Goal: Navigation & Orientation: Find specific page/section

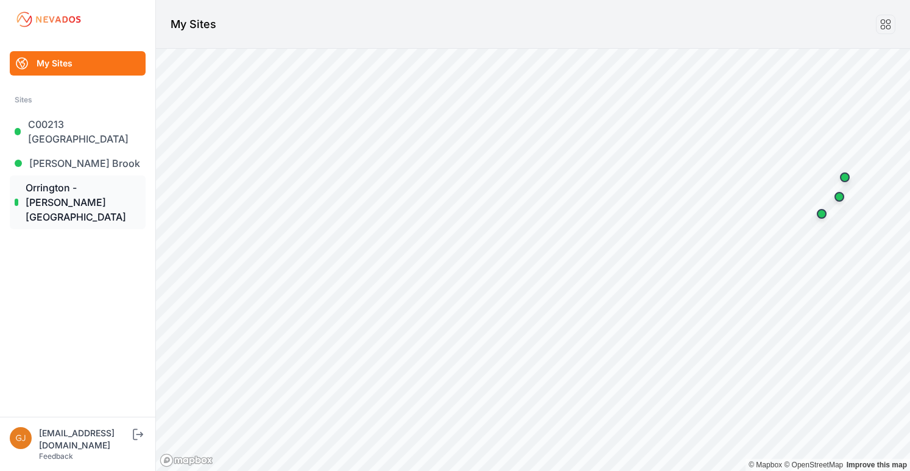
click at [67, 190] on link "Orrington - [PERSON_NAME][GEOGRAPHIC_DATA]" at bounding box center [78, 203] width 136 height 54
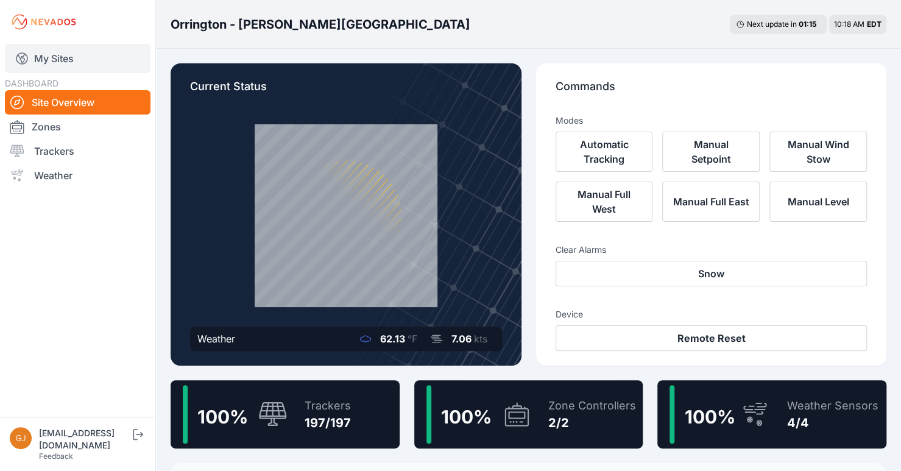
click at [63, 63] on link "My Sites" at bounding box center [78, 58] width 146 height 29
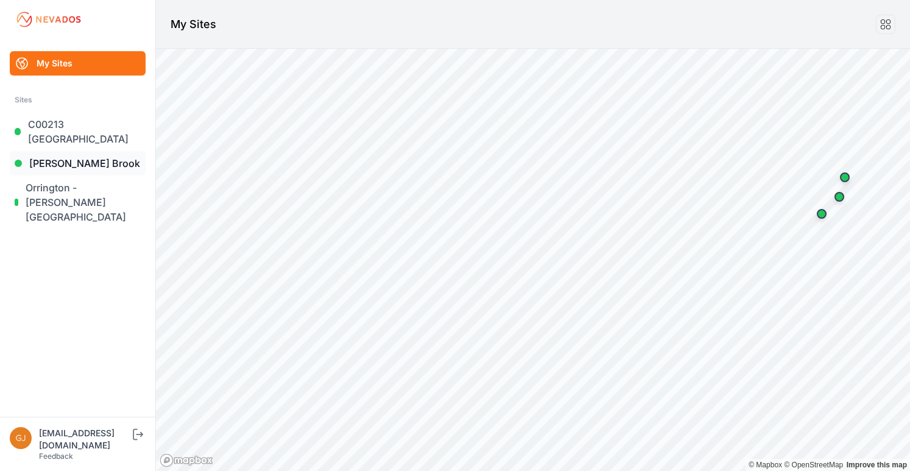
click at [66, 163] on link "[PERSON_NAME] Brook" at bounding box center [78, 163] width 136 height 24
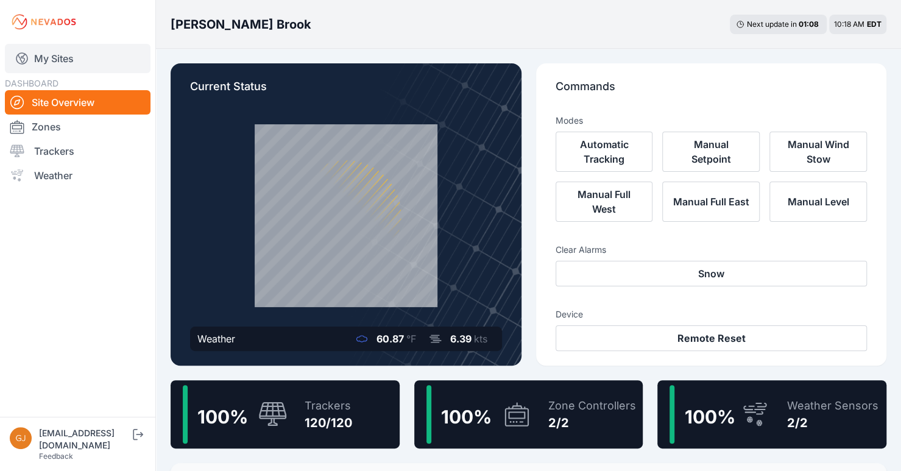
click at [55, 62] on link "My Sites" at bounding box center [78, 58] width 146 height 29
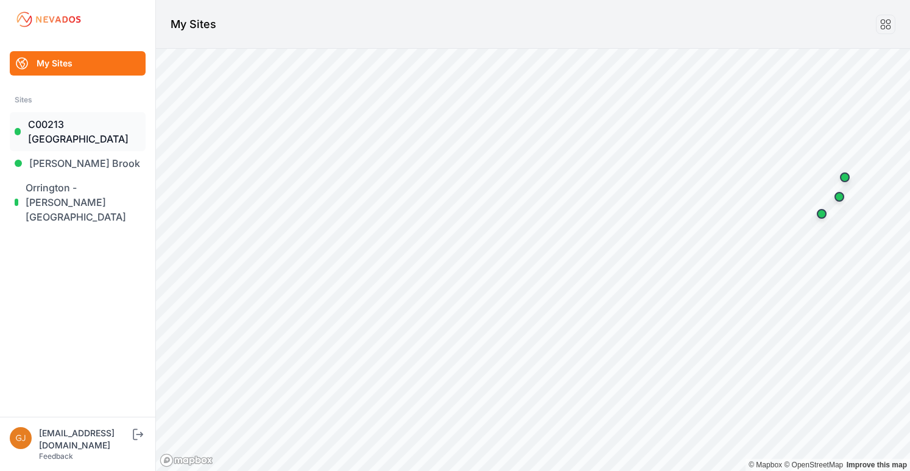
click at [68, 131] on link "C00213 [GEOGRAPHIC_DATA]" at bounding box center [78, 131] width 136 height 39
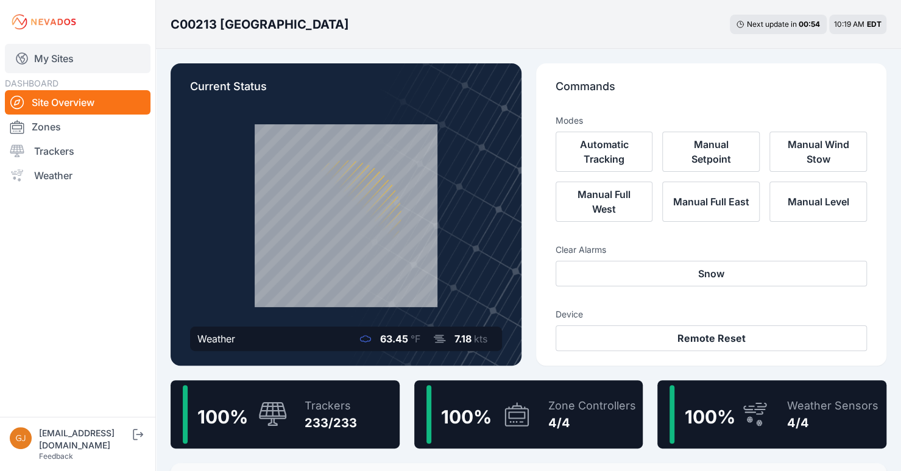
click at [72, 62] on link "My Sites" at bounding box center [78, 58] width 146 height 29
